Goal: Task Accomplishment & Management: Manage account settings

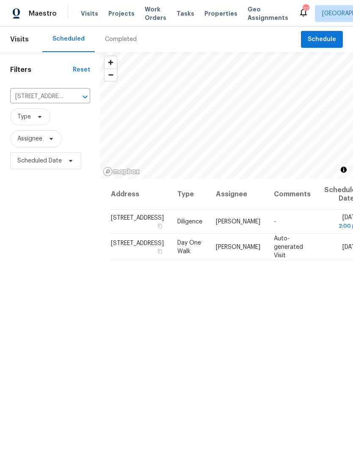
click at [119, 15] on span "Projects" at bounding box center [121, 13] width 26 height 8
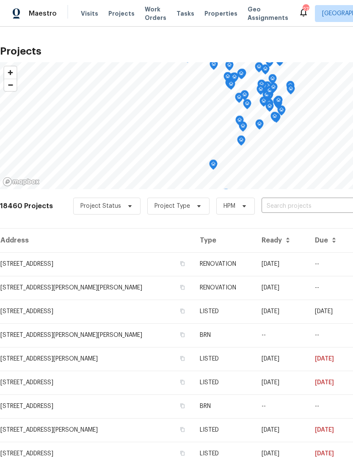
click at [302, 205] on input "text" at bounding box center [309, 206] width 97 height 13
type input "spac"
click at [277, 246] on li "[STREET_ADDRESS]" at bounding box center [288, 239] width 123 height 14
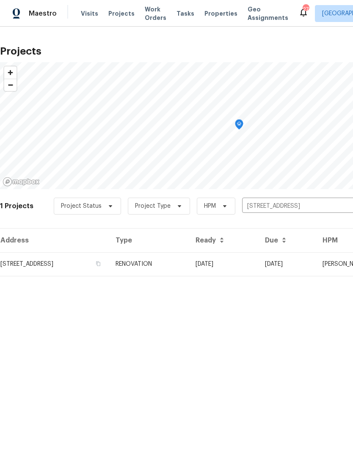
click at [69, 264] on td "[STREET_ADDRESS]" at bounding box center [54, 264] width 109 height 24
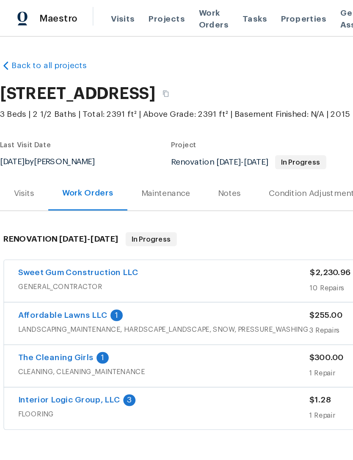
click at [58, 288] on link "Interior Logic Group, LLC" at bounding box center [50, 291] width 74 height 6
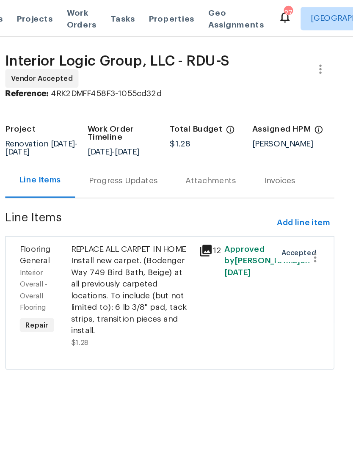
click at [148, 230] on div "REPLACE ALL CARPET IN HOME Install new carpet. (Bodenger Way 749 Bird Bath, Bei…" at bounding box center [192, 211] width 88 height 68
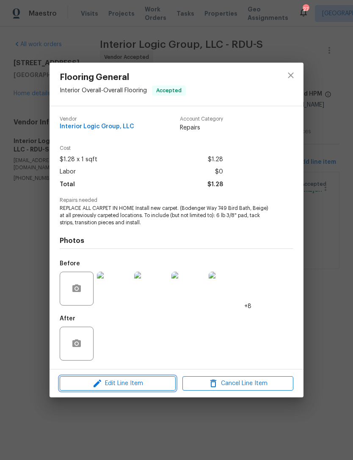
click at [131, 384] on span "Edit Line Item" at bounding box center [117, 383] width 111 height 11
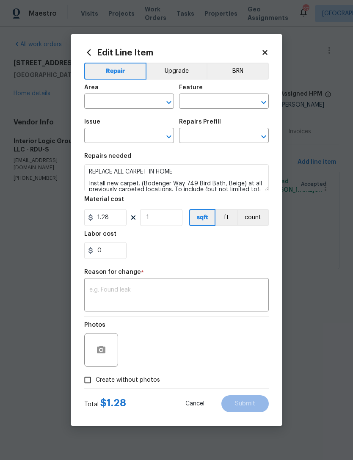
type input "Interior Overall"
type input "Overall Flooring"
type input "Flooring General"
type input "Carpet LVL 1 - Bodenger Way (Beige) $1.28"
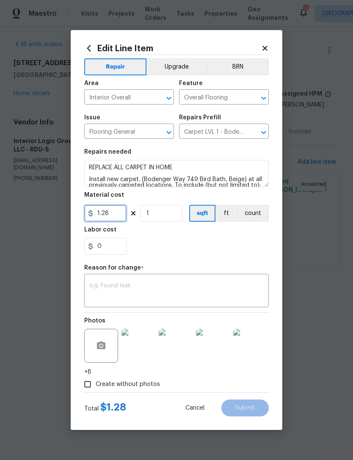
click at [116, 218] on input "1.28" at bounding box center [105, 213] width 42 height 17
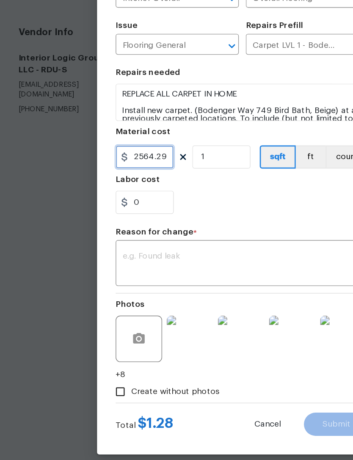
type input "2564.29"
click at [178, 283] on textarea at bounding box center [176, 292] width 174 height 18
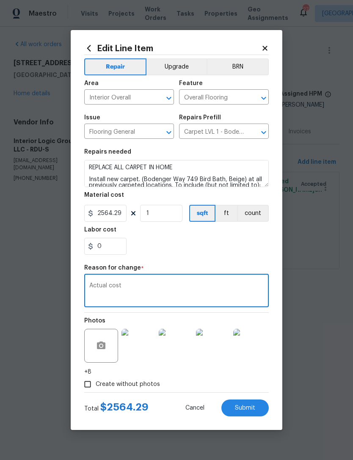
type textarea "Actual cost"
click at [254, 406] on span "Submit" at bounding box center [245, 408] width 20 height 6
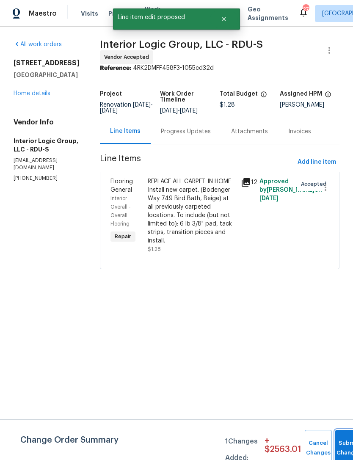
click at [343, 447] on span "Submit Changes" at bounding box center [348, 447] width 19 height 19
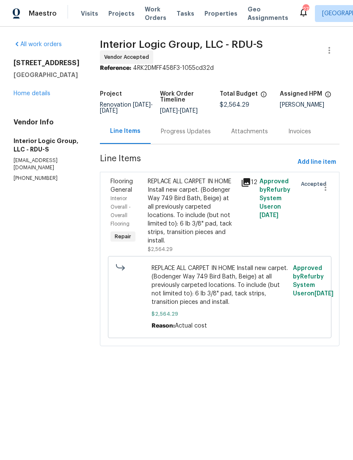
click at [25, 95] on link "Home details" at bounding box center [32, 94] width 37 height 6
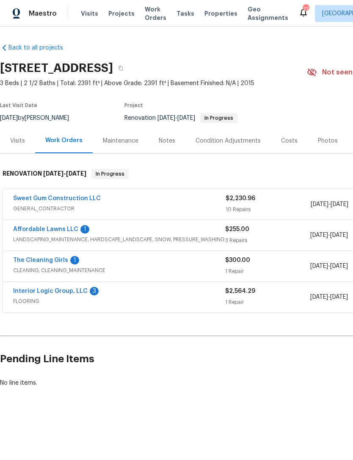
click at [51, 262] on link "The Cleaning Girls" at bounding box center [40, 260] width 55 height 6
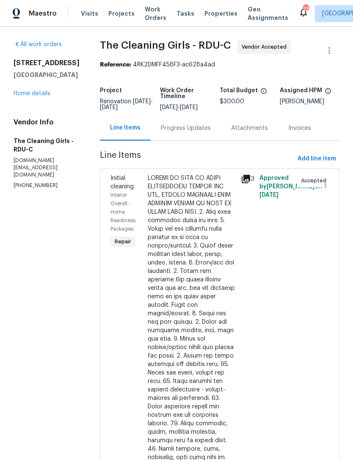
click at [200, 132] on div "Progress Updates" at bounding box center [186, 128] width 50 height 8
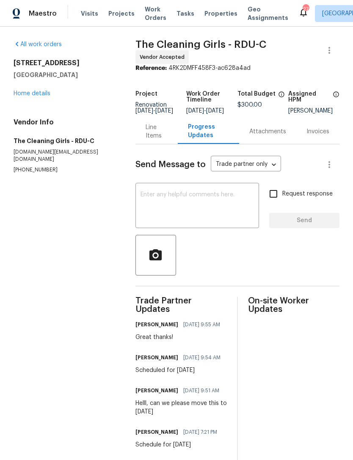
click at [39, 92] on link "Home details" at bounding box center [32, 94] width 37 height 6
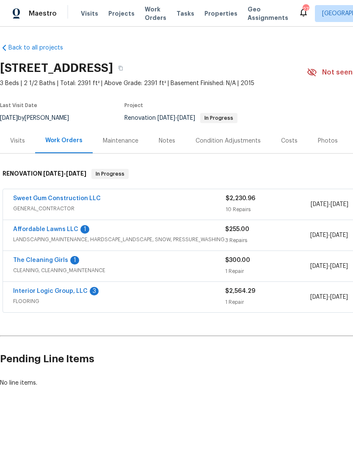
click at [44, 262] on link "The Cleaning Girls" at bounding box center [40, 260] width 55 height 6
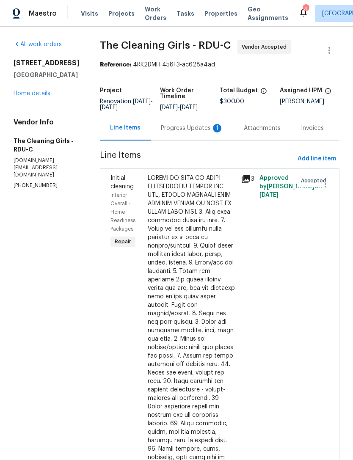
click at [27, 96] on link "Home details" at bounding box center [32, 94] width 37 height 6
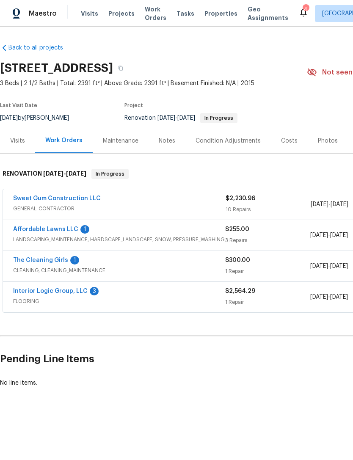
click at [31, 257] on link "The Cleaning Girls" at bounding box center [40, 260] width 55 height 6
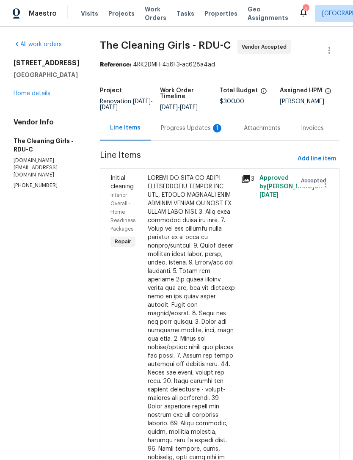
click at [207, 132] on div "Progress Updates 1" at bounding box center [192, 128] width 63 height 8
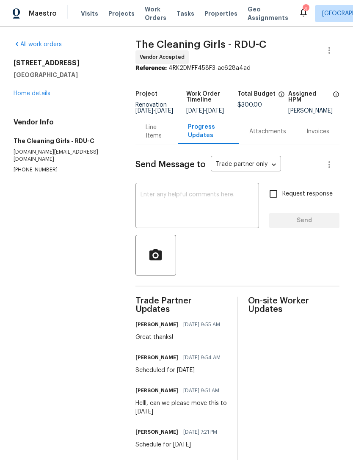
click at [30, 93] on link "Home details" at bounding box center [32, 94] width 37 height 6
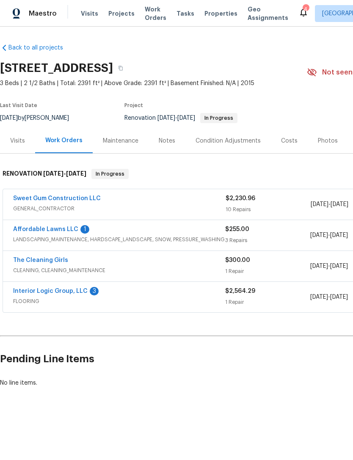
click at [167, 139] on div "Notes" at bounding box center [167, 141] width 16 height 8
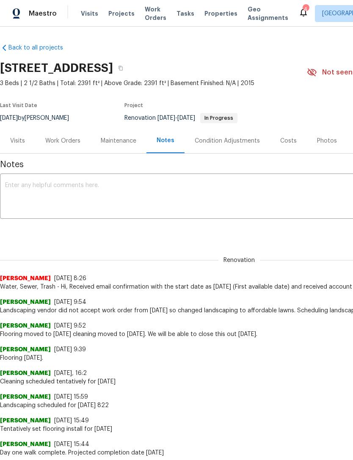
click at [108, 191] on textarea at bounding box center [239, 197] width 468 height 30
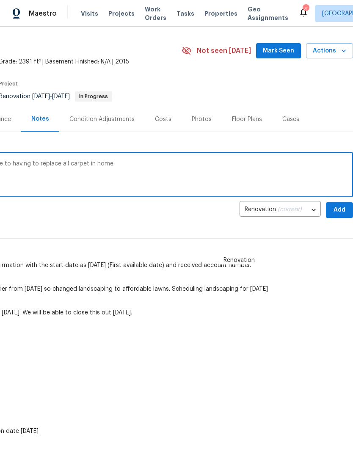
scroll to position [22, 125]
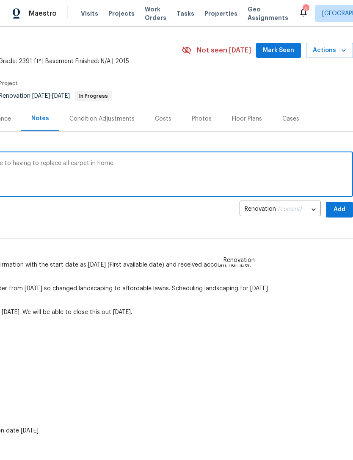
type textarea "We will be slightly over guidance on this due to having to replace all carpet i…"
click at [338, 211] on span "Add" at bounding box center [339, 209] width 14 height 11
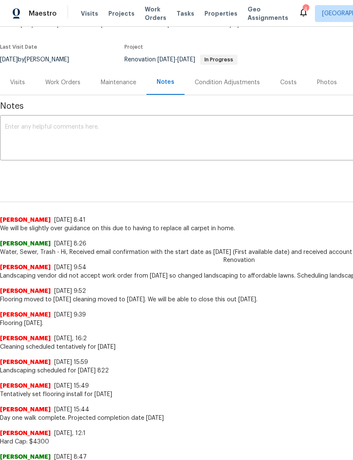
scroll to position [59, 0]
